Goal: Find specific page/section: Find specific page/section

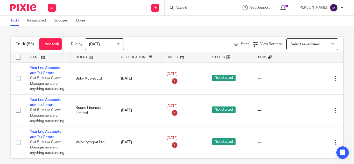
click at [201, 11] on div at bounding box center [201, 7] width 73 height 15
drag, startPoint x: 200, startPoint y: 4, endPoint x: 200, endPoint y: 7, distance: 3.4
click at [200, 7] on div at bounding box center [201, 7] width 73 height 15
click at [200, 7] on input "Search" at bounding box center [198, 8] width 47 height 5
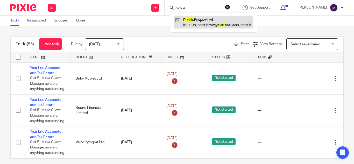
type input "pickle"
click at [202, 19] on link at bounding box center [213, 22] width 79 height 12
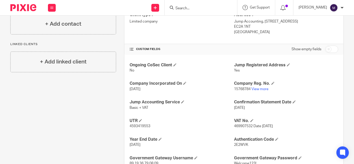
scroll to position [150, 0]
click at [251, 88] on link "View more" at bounding box center [259, 90] width 17 height 4
